Goal: Find specific page/section: Find specific page/section

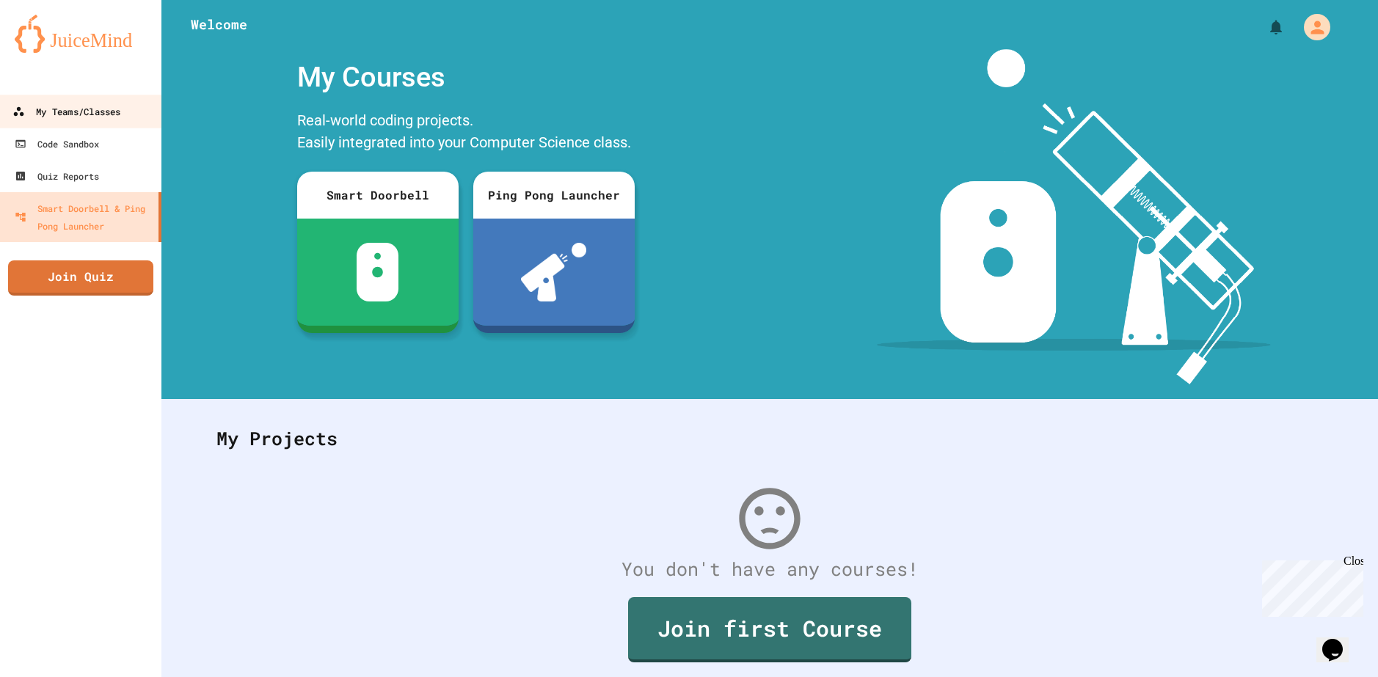
click at [90, 109] on div "My Teams/Classes" at bounding box center [66, 112] width 108 height 18
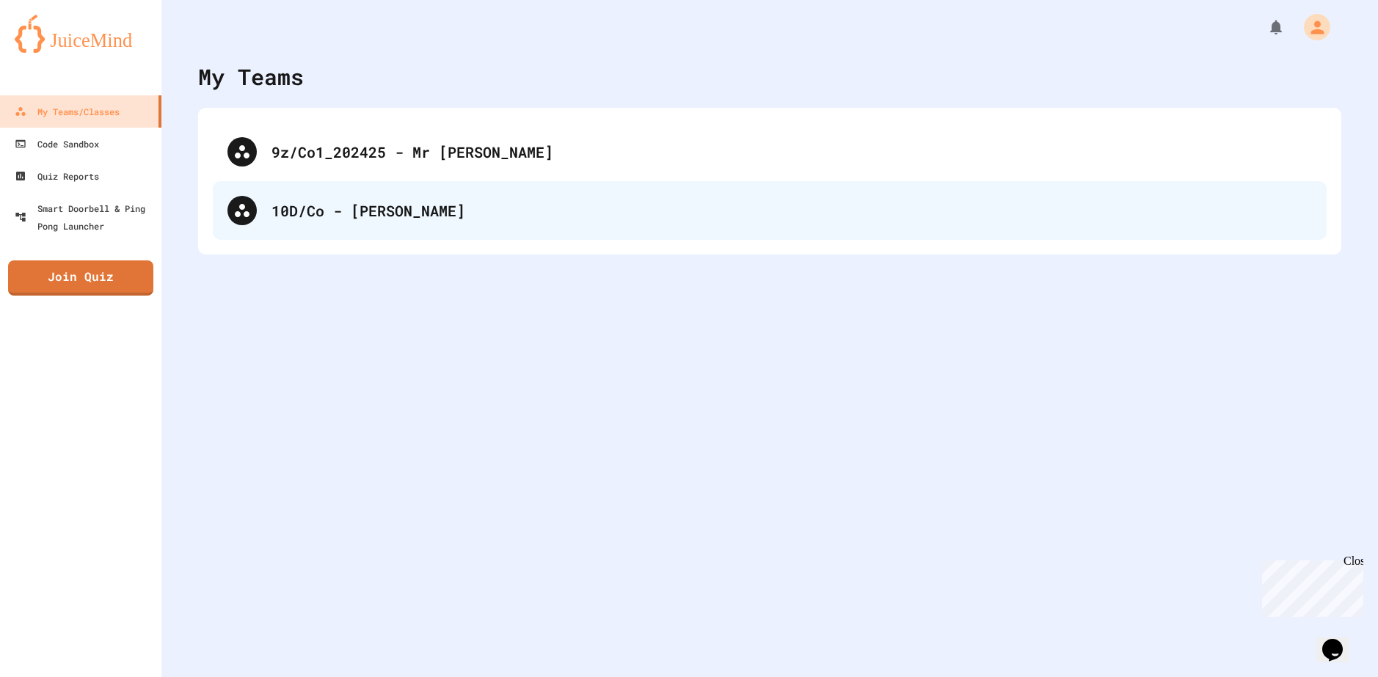
click at [309, 200] on div "10D/Co - [PERSON_NAME]" at bounding box center [792, 211] width 1041 height 22
